Goal: Task Accomplishment & Management: Manage account settings

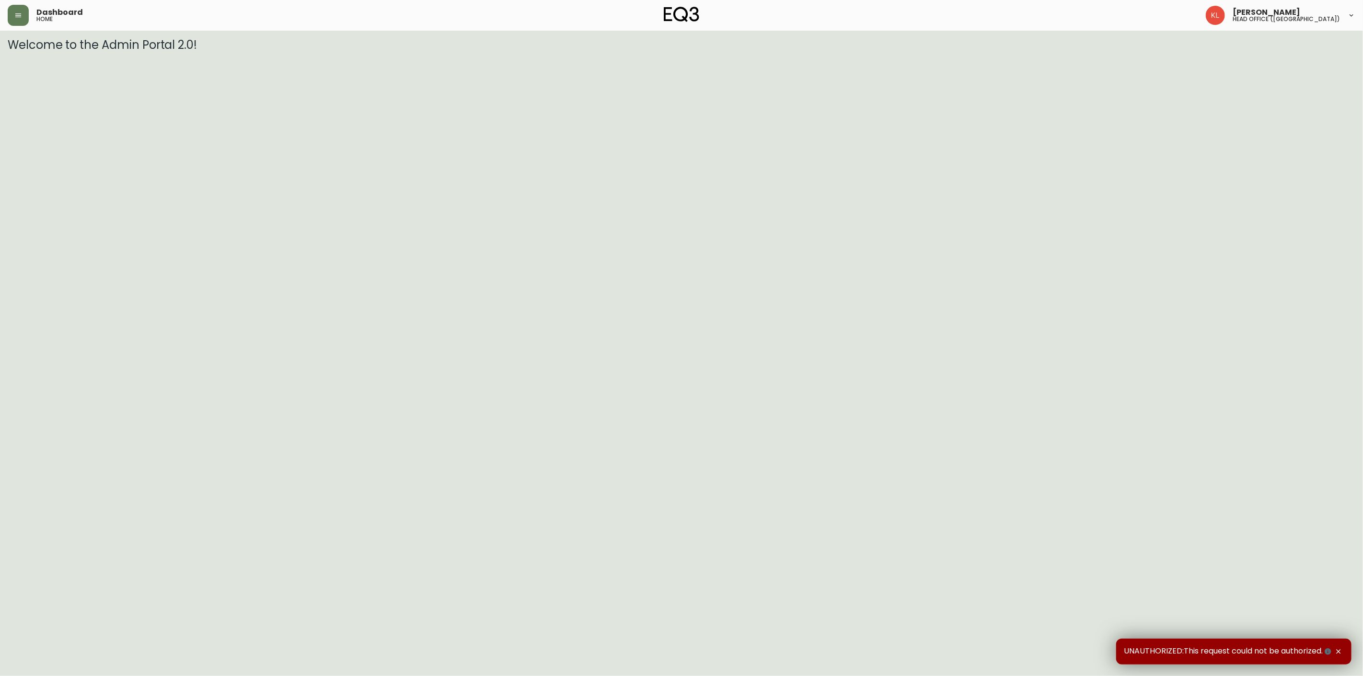
click at [20, 27] on div "Dashboard home Kendra Lorteau head office (canada)" at bounding box center [681, 15] width 1347 height 31
click at [20, 11] on icon "button" at bounding box center [18, 15] width 8 height 8
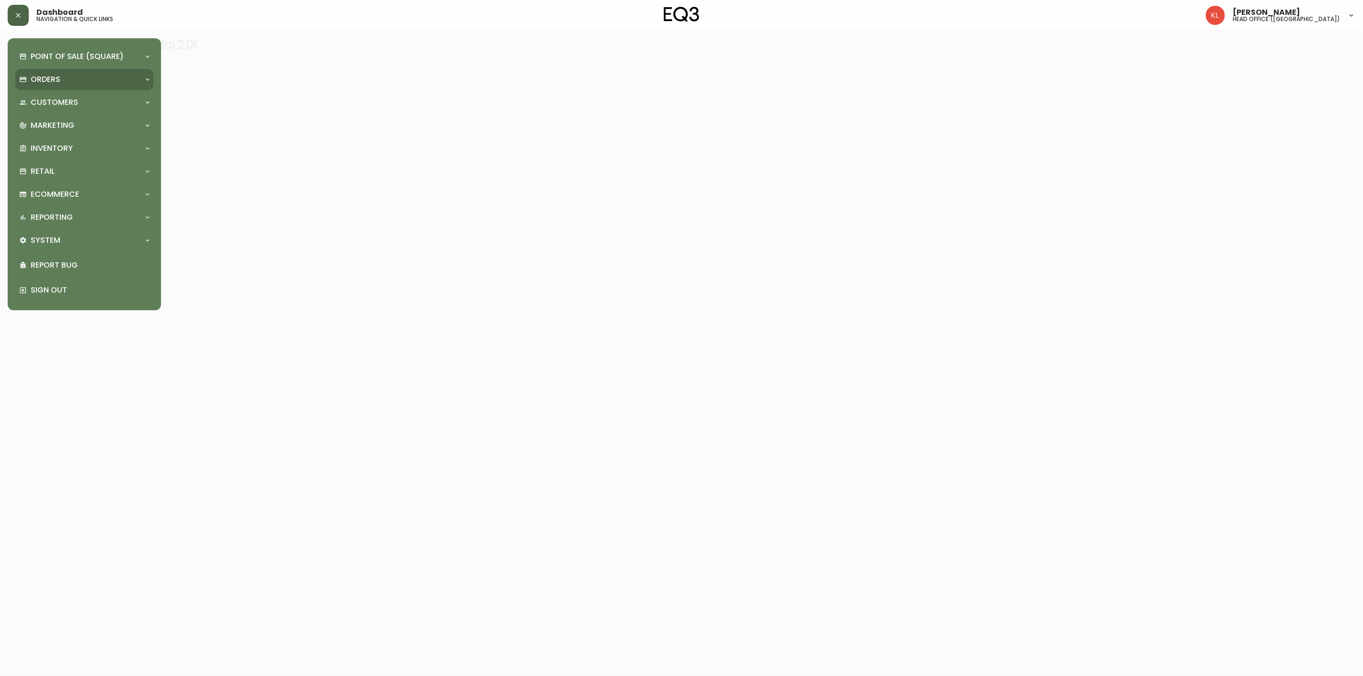
click at [42, 74] on p "Orders" at bounding box center [46, 79] width 30 height 11
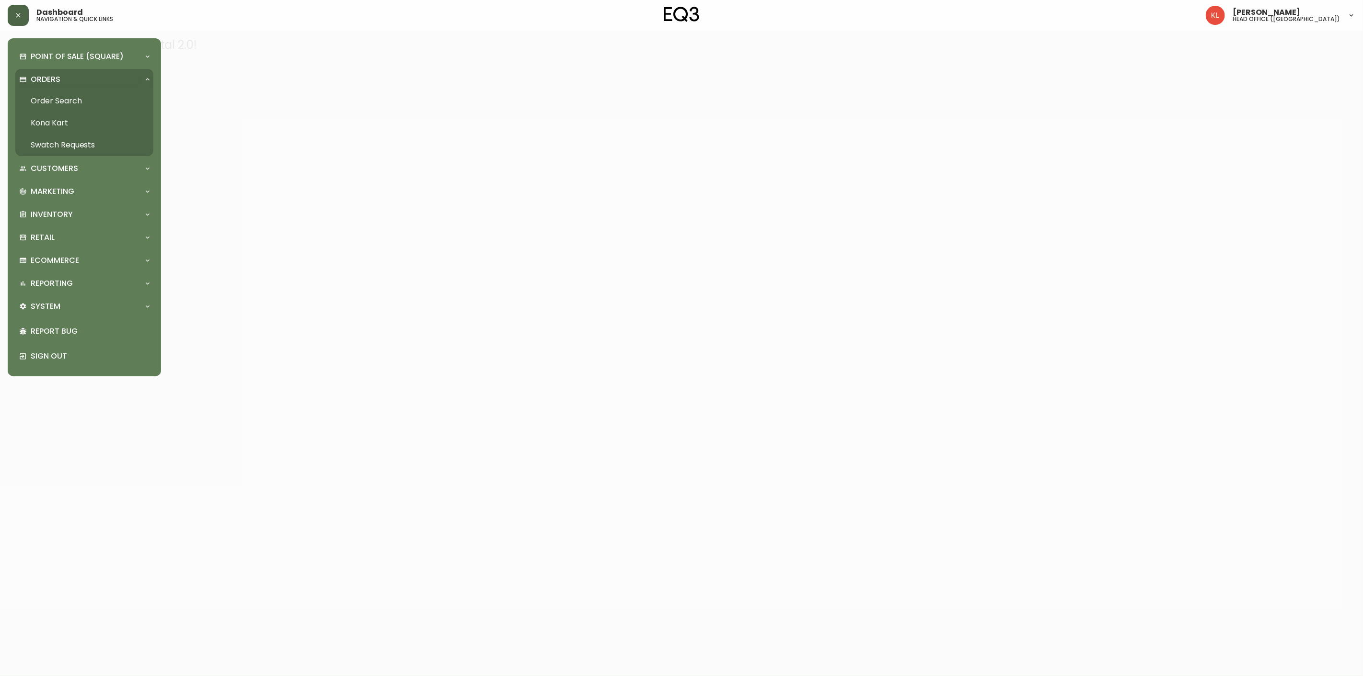
click at [50, 100] on link "Order Search" at bounding box center [84, 101] width 138 height 22
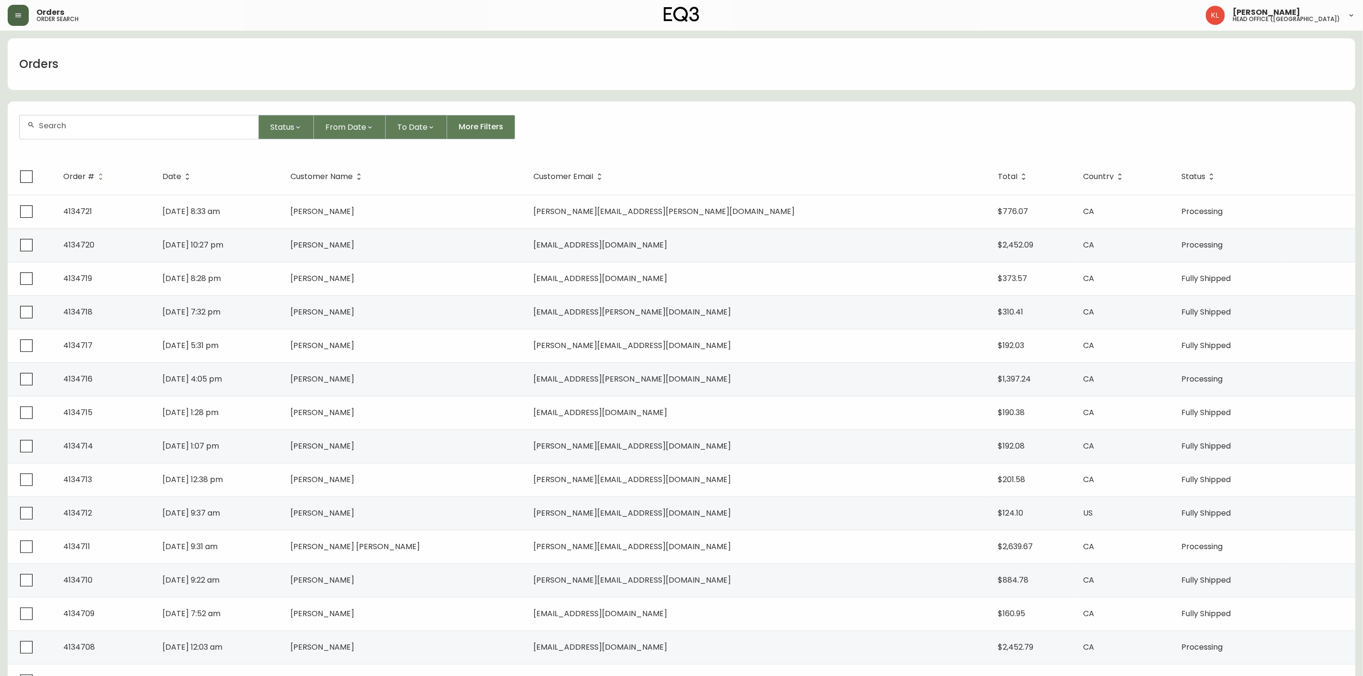
click at [124, 134] on div at bounding box center [139, 126] width 239 height 23
paste input "3180-274-0"
type input "3180-274-0"
click at [16, 20] on button "button" at bounding box center [18, 15] width 21 height 21
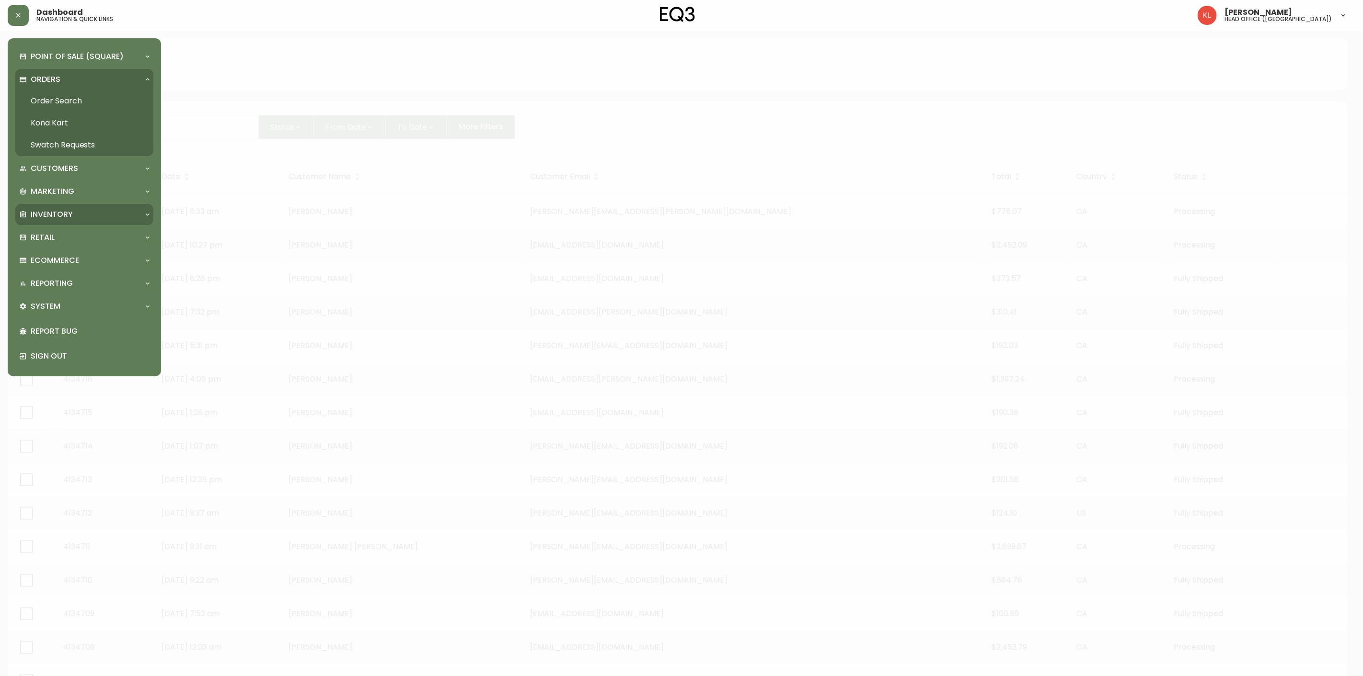
click at [56, 214] on p "Inventory" at bounding box center [52, 214] width 42 height 11
click at [91, 227] on link "Import Stock Status" at bounding box center [84, 236] width 138 height 22
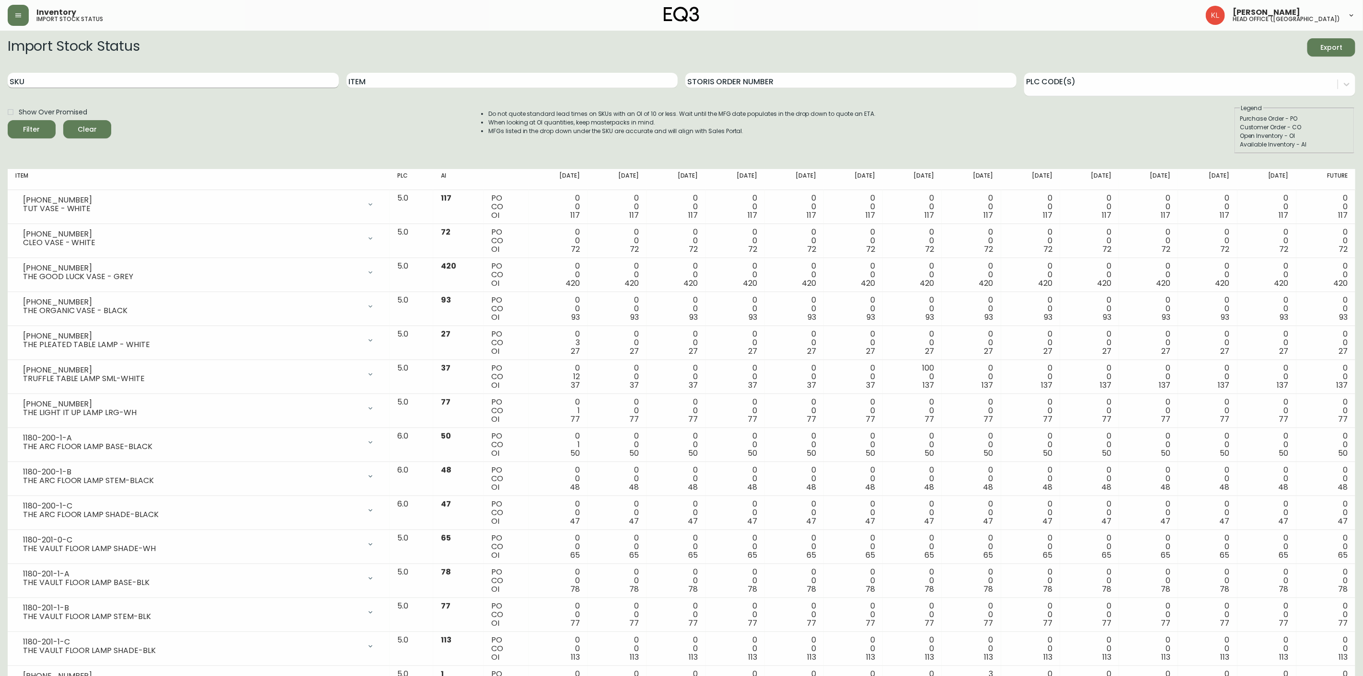
click at [54, 82] on input "SKU" at bounding box center [173, 80] width 331 height 15
paste input "3180-274-0"
type input "3180-274-0"
click at [8, 120] on button "Filter" at bounding box center [32, 129] width 48 height 18
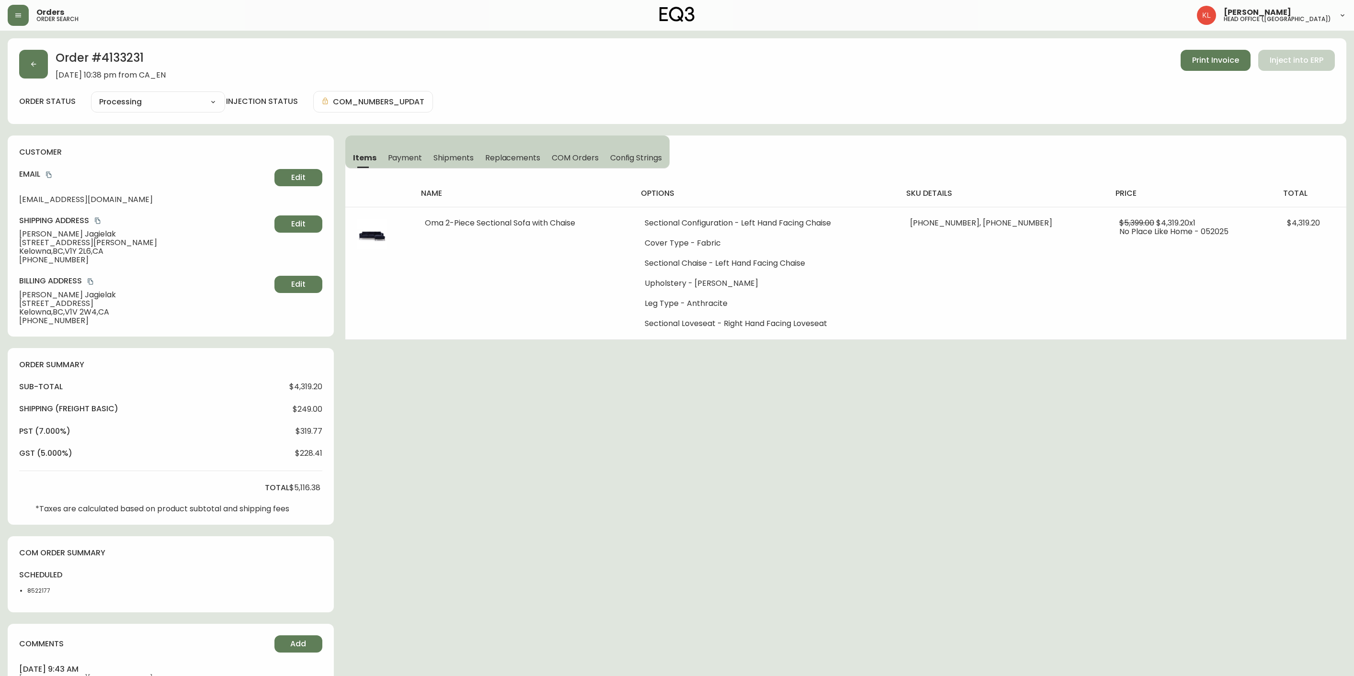
select select "PROCESSING"
